Goal: Information Seeking & Learning: Learn about a topic

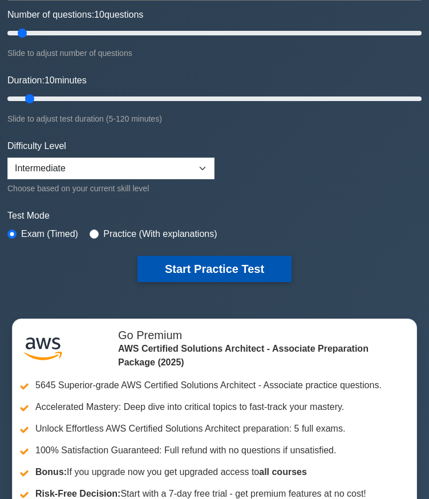
click at [196, 268] on button "Start Practice Test" at bounding box center [214, 269] width 154 height 26
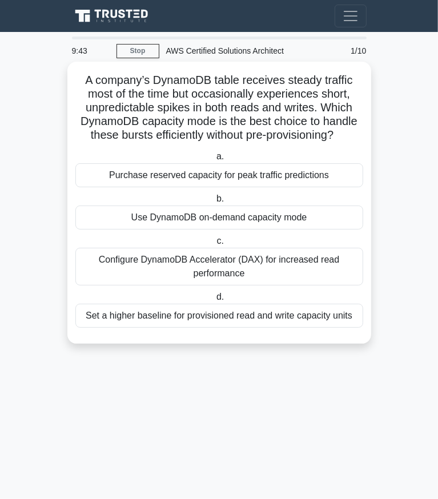
click at [181, 263] on div "Configure DynamoDB Accelerator (DAX) for increased read performance" at bounding box center [218, 267] width 287 height 38
click at [214, 245] on input "c. Configure DynamoDB Accelerator (DAX) for increased read performance" at bounding box center [214, 240] width 0 height 7
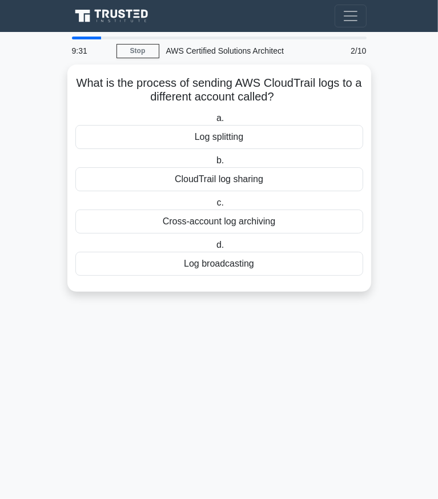
drag, startPoint x: 290, startPoint y: 96, endPoint x: 37, endPoint y: 86, distance: 253.5
click at [37, 86] on main "9:31 Stop AWS Certified Solutions Architect Intermediate 2/10 What is the proce…" at bounding box center [219, 265] width 438 height 467
copy h5 "What is the process of sending AWS CloudTrail logs to a different account calle…"
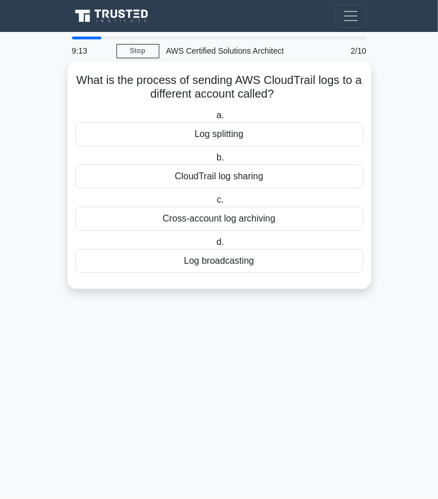
click at [209, 216] on div "Cross-account log archiving" at bounding box center [218, 218] width 287 height 24
click at [214, 204] on input "c. Cross-account log archiving" at bounding box center [214, 199] width 0 height 7
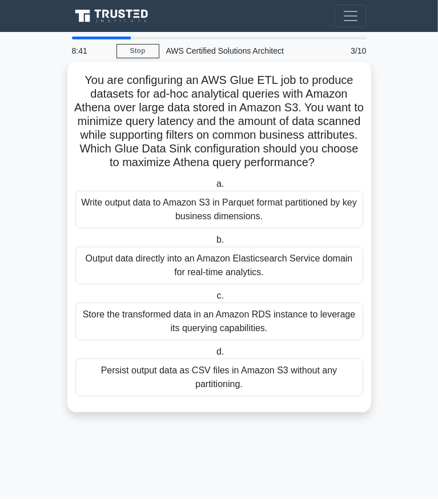
click at [233, 282] on div "Output data directly into an Amazon Elasticsearch Service domain for real-time …" at bounding box center [218, 265] width 287 height 38
click at [214, 244] on input "b. Output data directly into an Amazon Elasticsearch Service domain for real-ti…" at bounding box center [214, 239] width 0 height 7
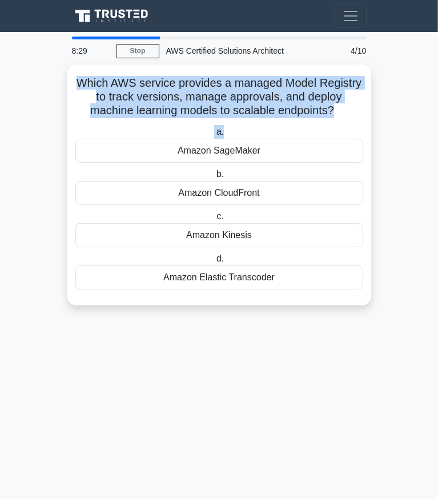
drag, startPoint x: 335, startPoint y: 116, endPoint x: 44, endPoint y: 78, distance: 293.4
click at [44, 78] on main "8:29 Stop AWS Certified Solutions Architect Beginner 4/10 Which AWS service pro…" at bounding box center [219, 265] width 438 height 467
copy div "Which AWS service provides a managed Model Registry to track versions, manage a…"
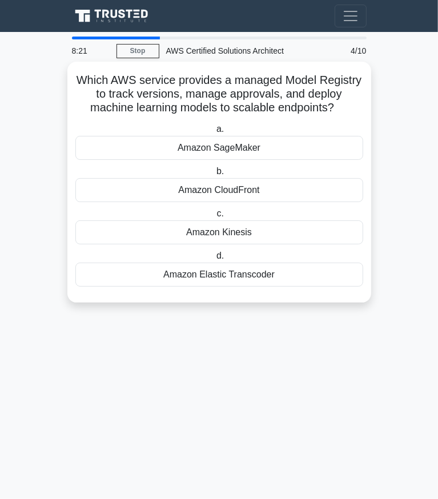
click at [149, 150] on div "Amazon SageMaker" at bounding box center [218, 148] width 287 height 24
click at [214, 133] on input "a. Amazon SageMaker" at bounding box center [214, 128] width 0 height 7
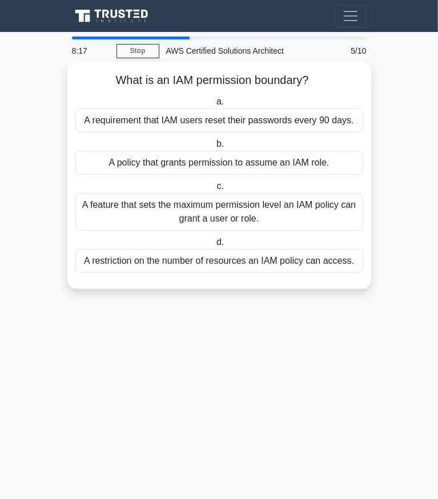
drag, startPoint x: 319, startPoint y: 79, endPoint x: 79, endPoint y: 82, distance: 239.6
click at [79, 82] on h5 "What is an IAM permission boundary? .spinner_0XTQ{transform-origin:center;anima…" at bounding box center [219, 80] width 290 height 15
copy h5 "What is an IAM permission boundary?"
click at [111, 204] on div "A feature that sets the maximum permission level an IAM policy can grant a user…" at bounding box center [218, 212] width 287 height 38
click at [214, 190] on input "c. A feature that sets the maximum permission level an IAM policy can grant a u…" at bounding box center [214, 186] width 0 height 7
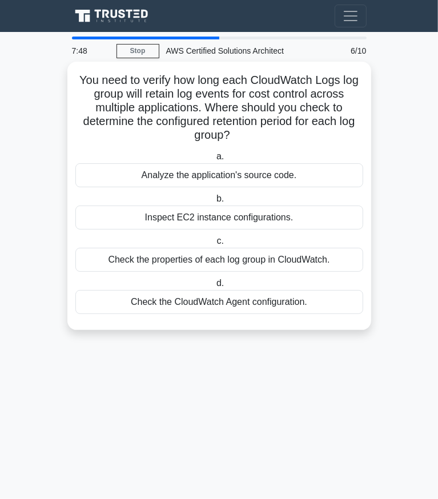
drag, startPoint x: 234, startPoint y: 138, endPoint x: 71, endPoint y: 78, distance: 174.0
click at [71, 78] on div "You need to verify how long each CloudWatch Logs log group will retain log even…" at bounding box center [218, 196] width 303 height 268
copy h5 "You need to verify how long each CloudWatch Logs log group will retain log even…"
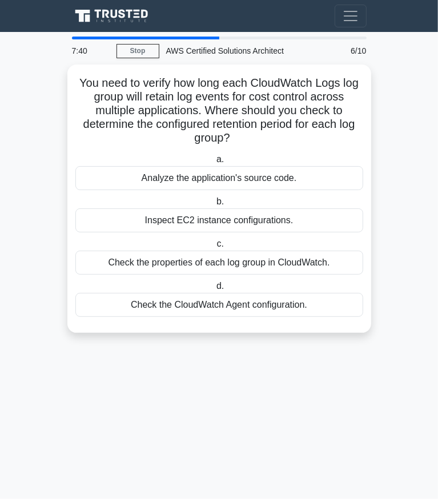
click at [48, 299] on main "7:40 Stop AWS Certified Solutions Architect Beginner 6/10 You need to verify ho…" at bounding box center [219, 265] width 438 height 467
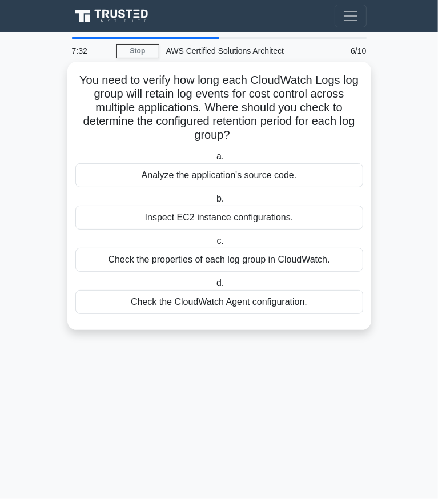
drag, startPoint x: 75, startPoint y: 76, endPoint x: 318, endPoint y: 302, distance: 332.2
click at [318, 302] on div "You need to verify how long each CloudWatch Logs log group will retain log even…" at bounding box center [219, 195] width 294 height 259
copy div "You need to verify how long each CloudWatch Logs log group will retain log even…"
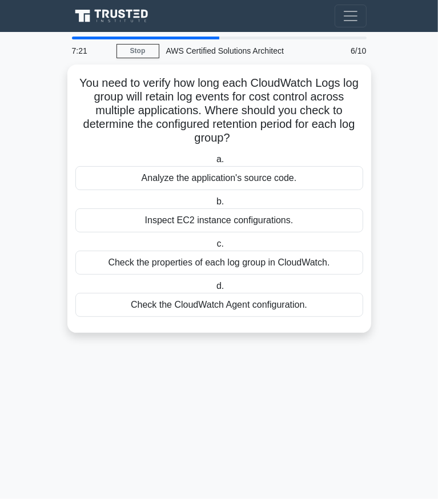
click at [250, 437] on main "7:21 Stop AWS Certified Solutions Architect Beginner 6/10 You need to verify ho…" at bounding box center [219, 265] width 438 height 467
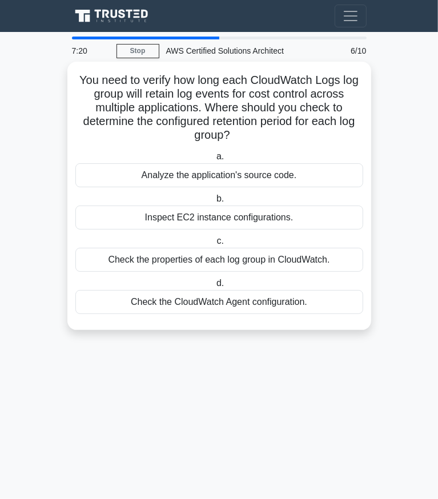
click at [224, 256] on div "Check the properties of each log group in CloudWatch." at bounding box center [218, 260] width 287 height 24
click at [214, 245] on input "c. Check the properties of each log group in CloudWatch." at bounding box center [214, 240] width 0 height 7
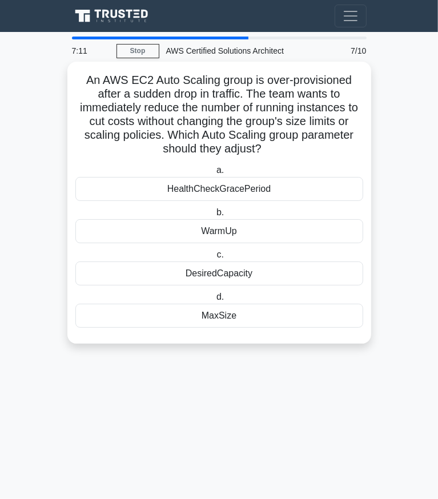
drag, startPoint x: 80, startPoint y: 74, endPoint x: 262, endPoint y: 305, distance: 294.1
click at [262, 305] on div "An AWS EC2 Auto Scaling group is over-provisioned after a sudden drop in traffi…" at bounding box center [219, 202] width 294 height 273
copy div "An AWS EC2 Auto Scaling group is over-provisioned after a sudden drop in traffi…"
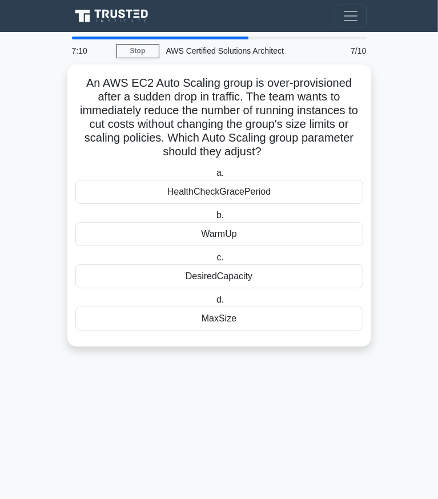
click at [251, 375] on main "7:10 Stop AWS Certified Solutions Architect Beginner 7/10 An AWS EC2 Auto Scali…" at bounding box center [219, 265] width 438 height 467
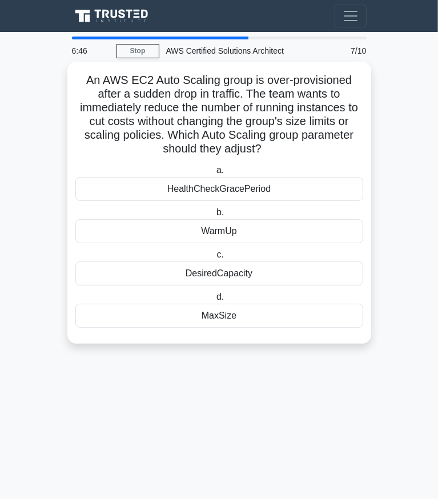
click at [175, 275] on div "DesiredCapacity" at bounding box center [218, 273] width 287 height 24
click at [214, 258] on input "c. DesiredCapacity" at bounding box center [214, 254] width 0 height 7
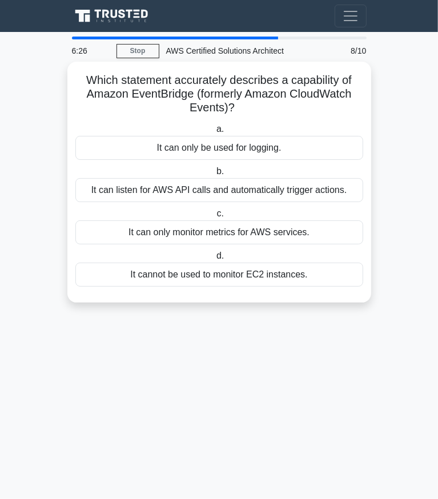
drag, startPoint x: 84, startPoint y: 80, endPoint x: 330, endPoint y: 289, distance: 322.9
click at [330, 289] on div "Which statement accurately describes a capability of Amazon EventBridge (former…" at bounding box center [219, 182] width 294 height 232
copy div "Which statement accurately describes a capability of Amazon EventBridge (former…"
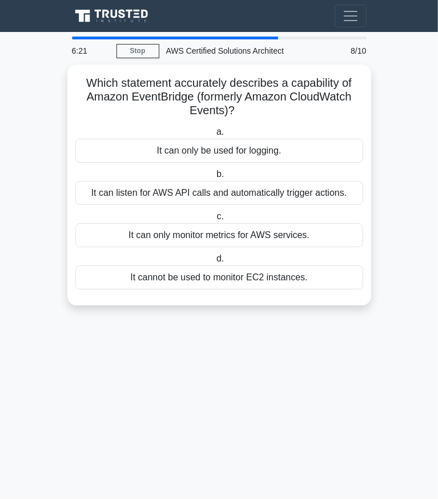
click at [48, 375] on main "6:21 Stop AWS Certified Solutions Architect Beginner 8/10 Which statement accur…" at bounding box center [219, 265] width 438 height 467
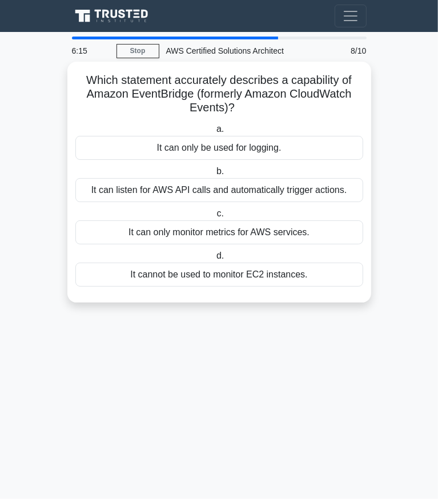
click at [114, 195] on div "It can listen for AWS API calls and automatically trigger actions." at bounding box center [218, 190] width 287 height 24
click at [214, 175] on input "b. It can listen for AWS API calls and automatically trigger actions." at bounding box center [214, 171] width 0 height 7
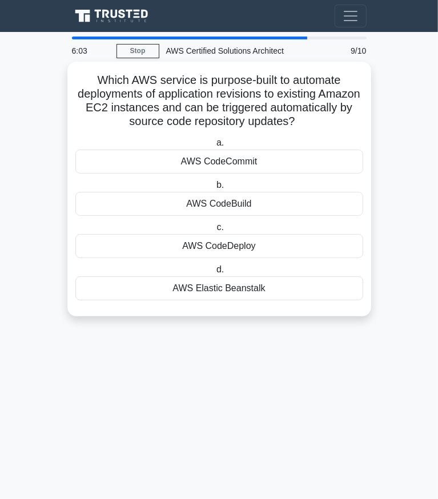
drag, startPoint x: 82, startPoint y: 75, endPoint x: 285, endPoint y: 286, distance: 292.1
click at [285, 286] on div "Which AWS service is purpose-built to automate deployments of application revis…" at bounding box center [219, 188] width 294 height 245
copy div "Which AWS service is purpose-built to automate deployments of application revis…"
click at [206, 246] on div "AWS CodeDeploy" at bounding box center [218, 246] width 287 height 24
click at [214, 231] on input "c. AWS CodeDeploy" at bounding box center [214, 227] width 0 height 7
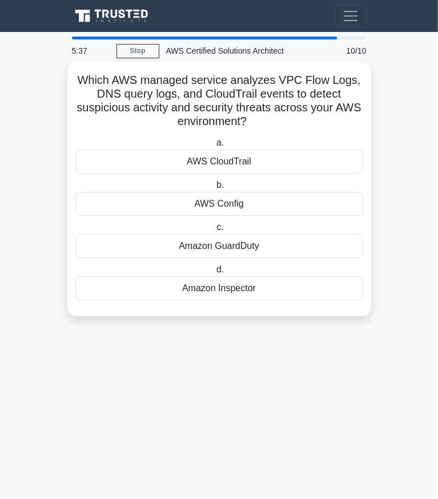
drag, startPoint x: 71, startPoint y: 76, endPoint x: 290, endPoint y: 295, distance: 310.2
click at [290, 295] on div "Which AWS managed service analyzes VPC Flow Logs, DNS query logs, and CloudTrai…" at bounding box center [218, 189] width 303 height 254
copy div "Which AWS managed service analyzes VPC Flow Logs, DNS query logs, and CloudTrai…"
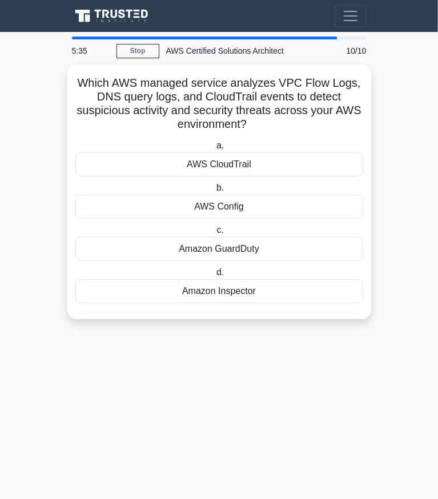
click at [281, 406] on main "5:35 Stop AWS Certified Solutions Architect Intermediate 10/10 Which AWS manage…" at bounding box center [219, 265] width 438 height 467
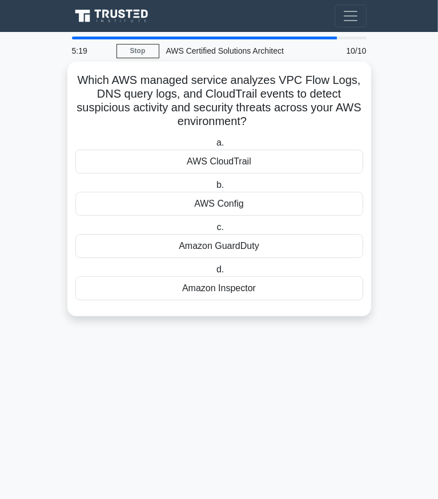
click at [246, 249] on div "Amazon GuardDuty" at bounding box center [218, 246] width 287 height 24
click at [214, 231] on input "c. Amazon GuardDuty" at bounding box center [214, 227] width 0 height 7
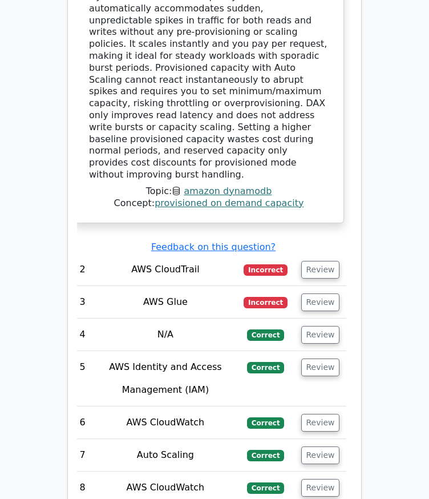
scroll to position [1736, 0]
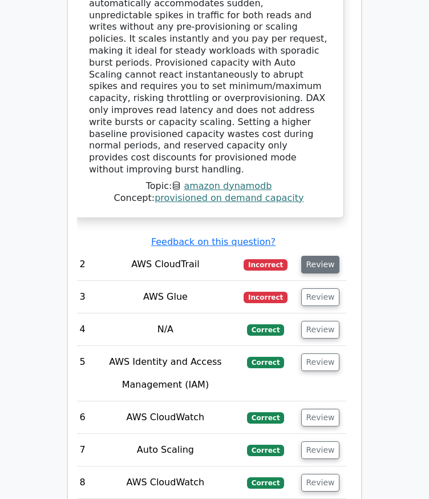
click at [315, 256] on button "Review" at bounding box center [320, 265] width 39 height 18
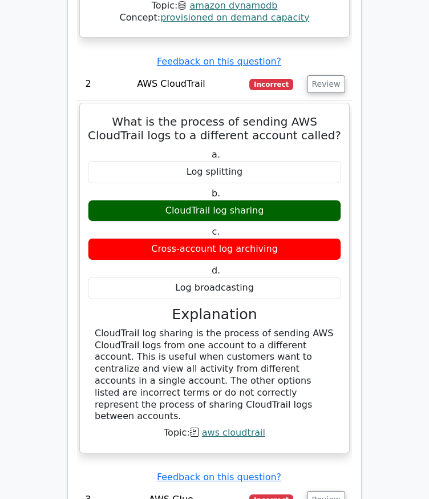
scroll to position [1950, 0]
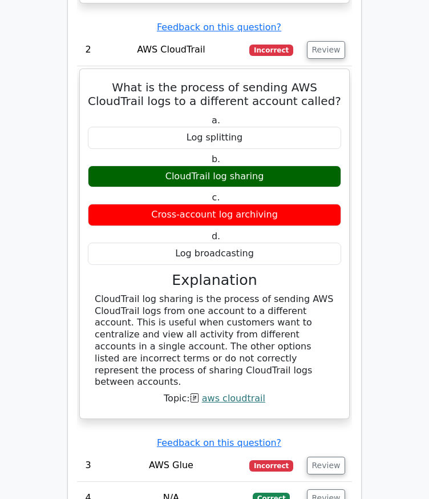
click at [171, 449] on td "AWS Glue" at bounding box center [170, 465] width 143 height 33
click at [324, 456] on button "Review" at bounding box center [326, 465] width 39 height 18
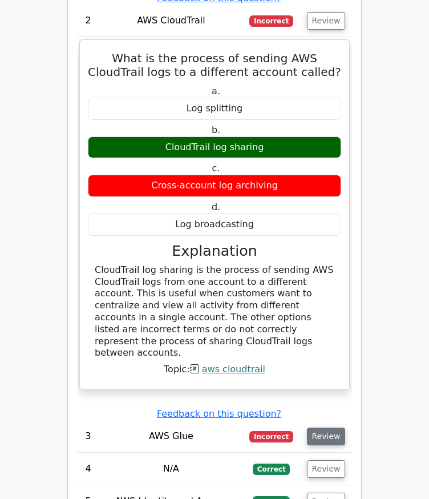
scroll to position [1980, 0]
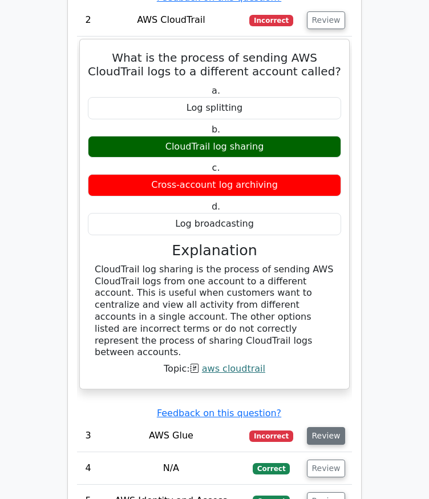
click at [319, 427] on button "Review" at bounding box center [326, 436] width 39 height 18
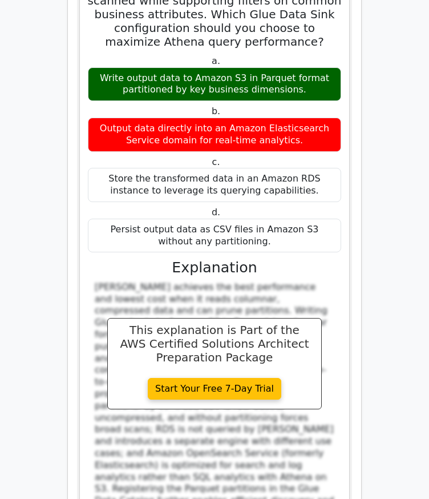
scroll to position [2612, 0]
